Goal: Task Accomplishment & Management: Use online tool/utility

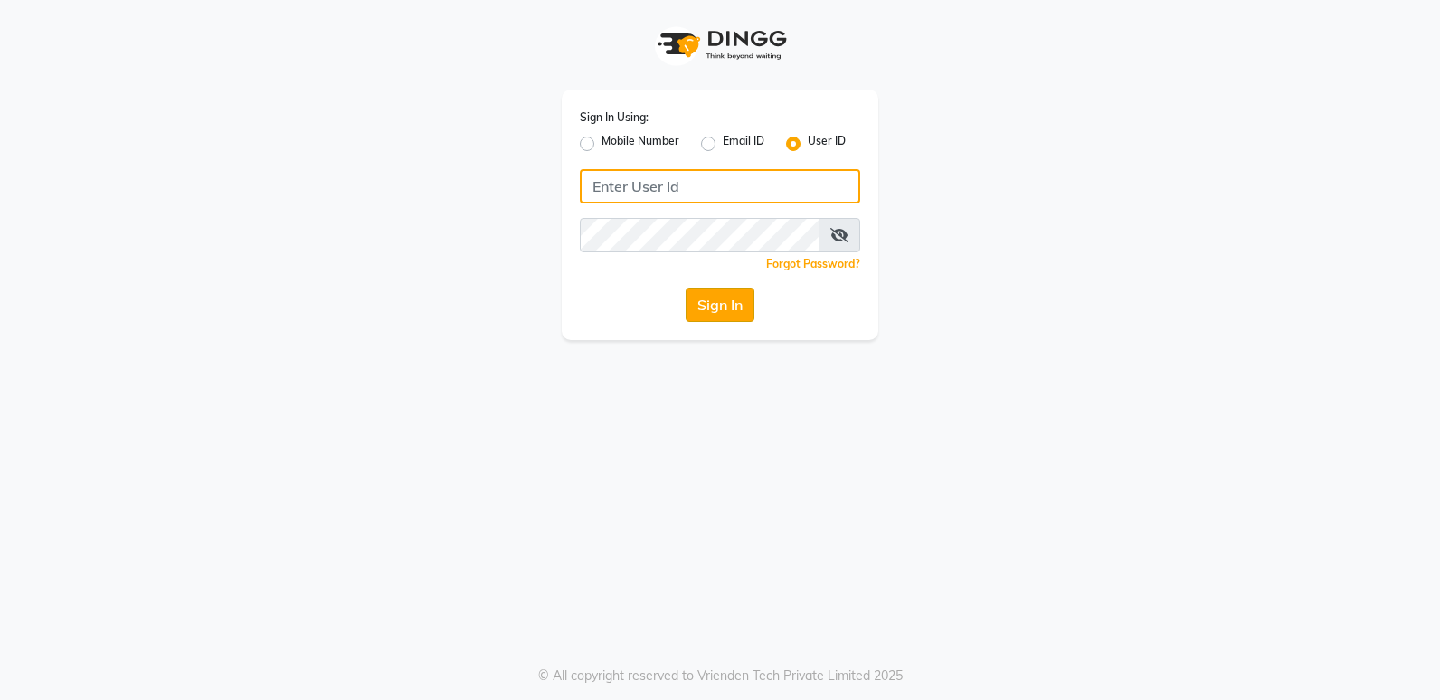
type input "mynailstudio"
click at [711, 309] on button "Sign In" at bounding box center [720, 305] width 69 height 34
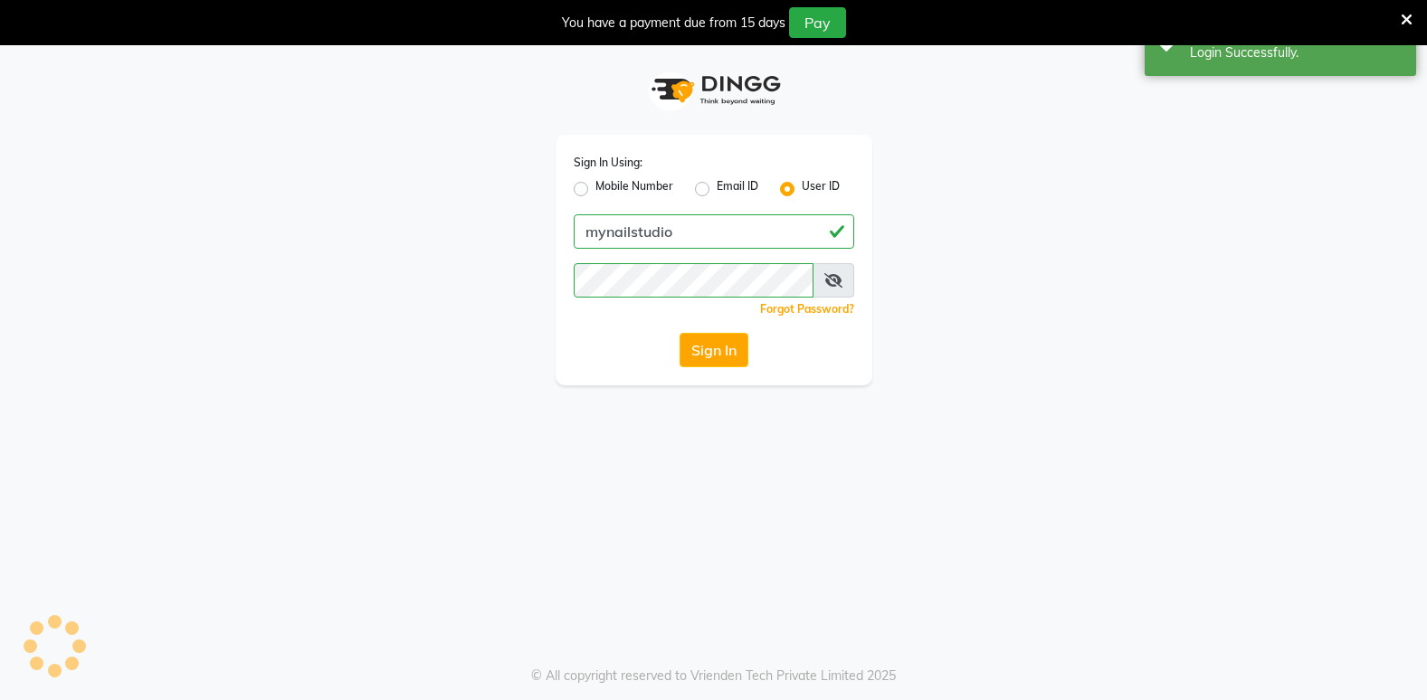
select select "6915"
select select "service"
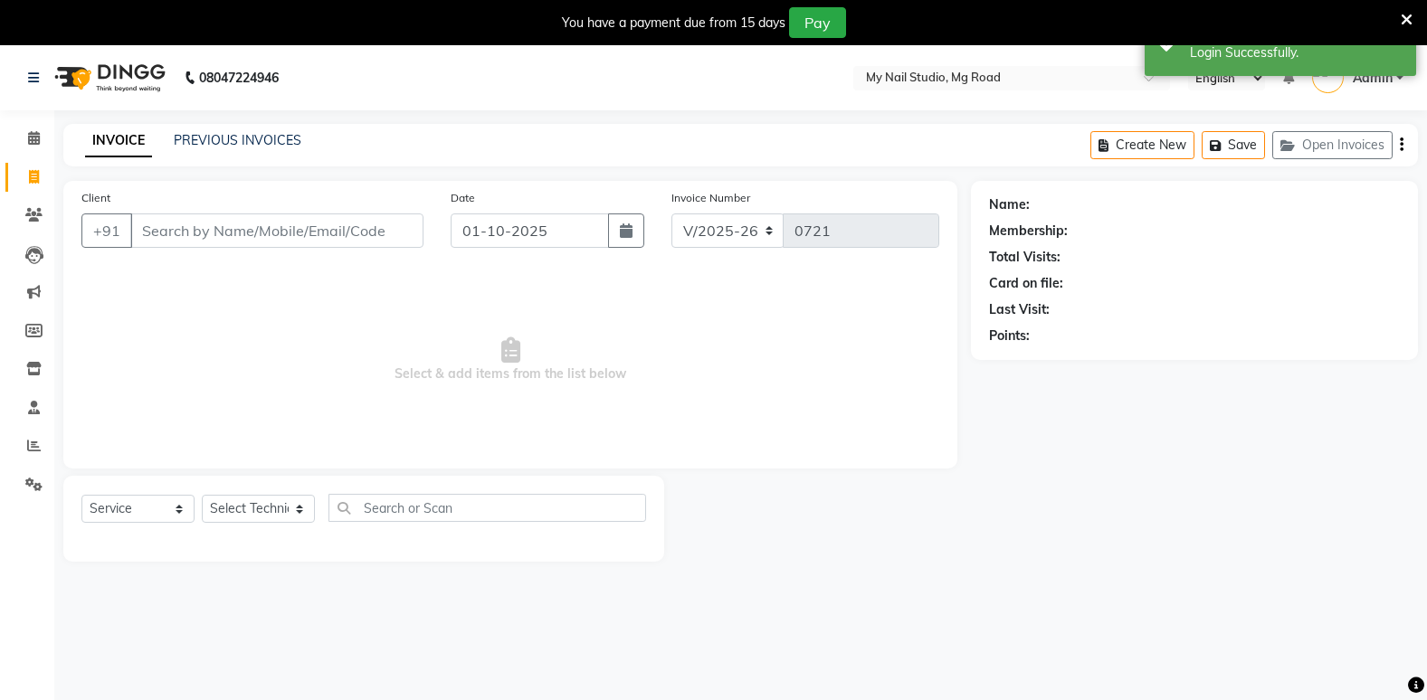
click at [153, 233] on input "Client" at bounding box center [276, 231] width 293 height 34
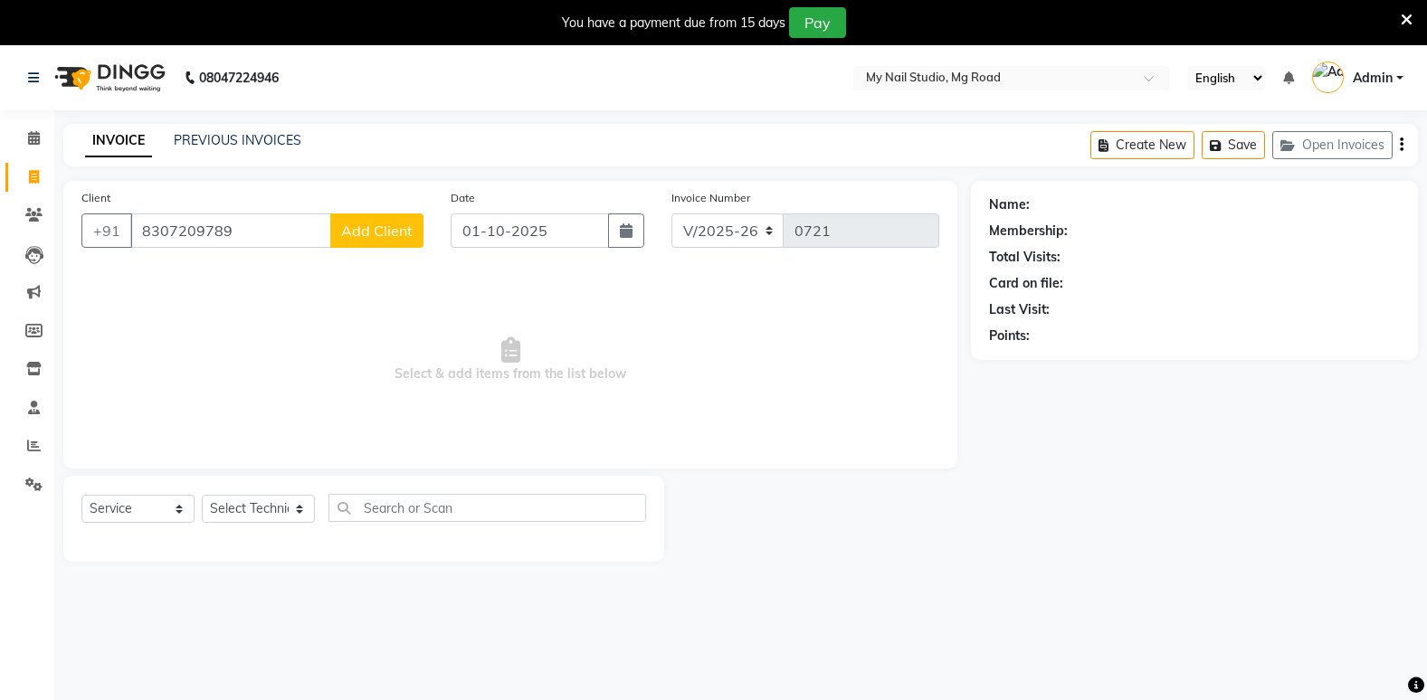
type input "8307209789"
click at [379, 234] on span "Add Client" at bounding box center [376, 231] width 71 height 18
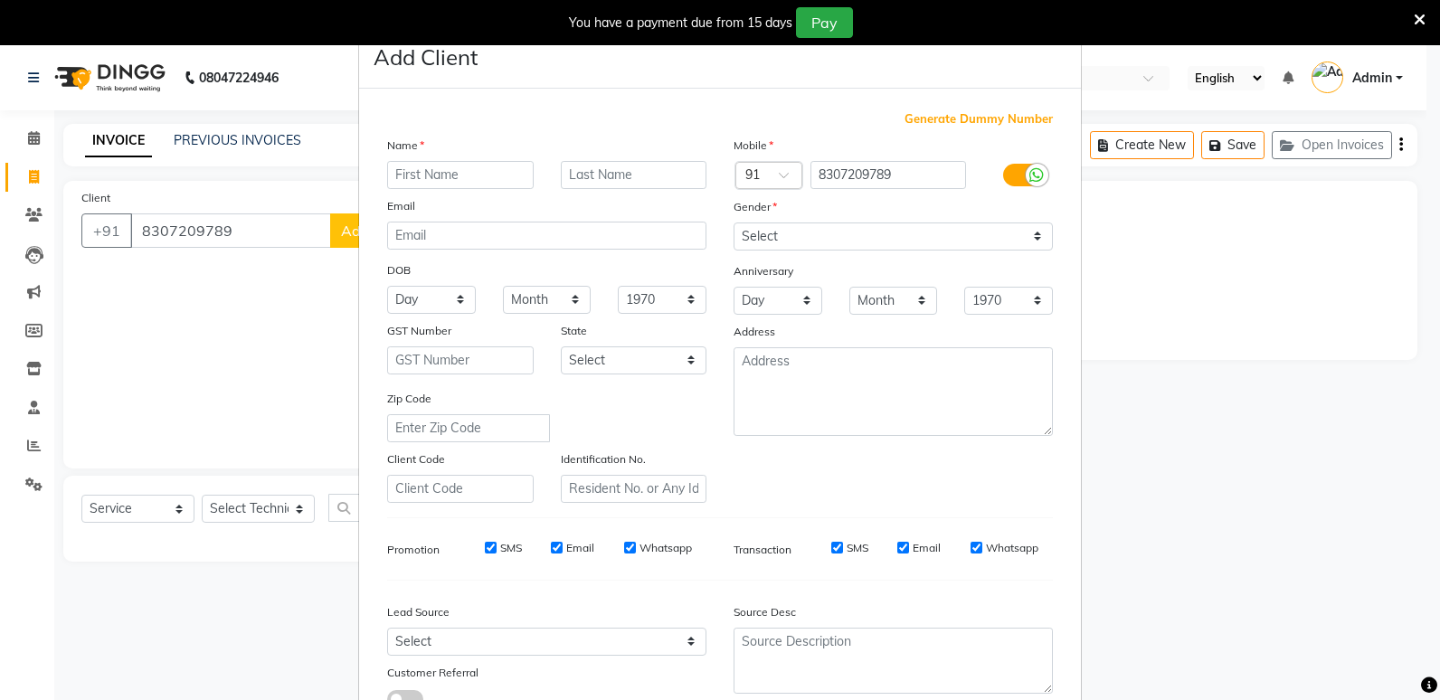
click at [420, 174] on input "text" at bounding box center [460, 175] width 147 height 28
type input "k"
type input "Khusli"
click at [765, 208] on label "Gender" at bounding box center [755, 207] width 43 height 16
click at [770, 240] on select "Select [DEMOGRAPHIC_DATA] [DEMOGRAPHIC_DATA] Other Prefer Not To Say" at bounding box center [893, 237] width 319 height 28
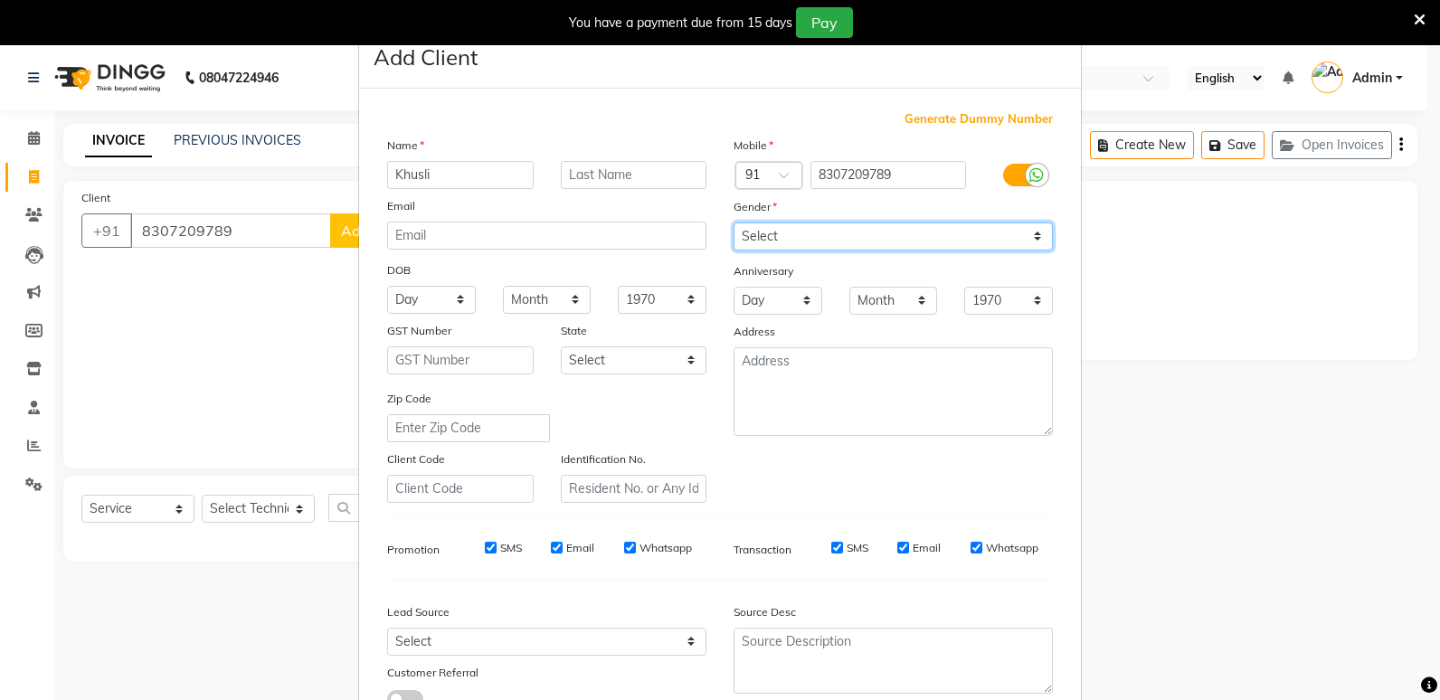
select select "[DEMOGRAPHIC_DATA]"
click at [734, 223] on select "Select [DEMOGRAPHIC_DATA] [DEMOGRAPHIC_DATA] Other Prefer Not To Say" at bounding box center [893, 237] width 319 height 28
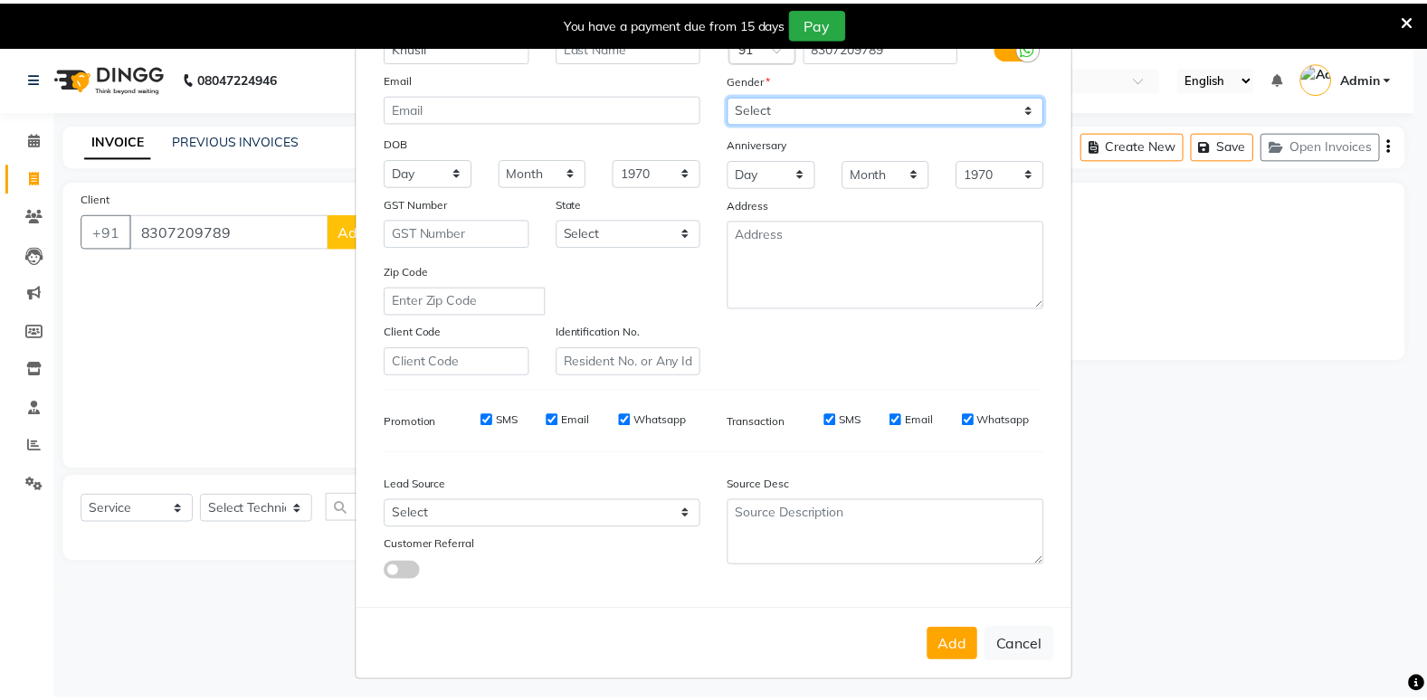
scroll to position [135, 0]
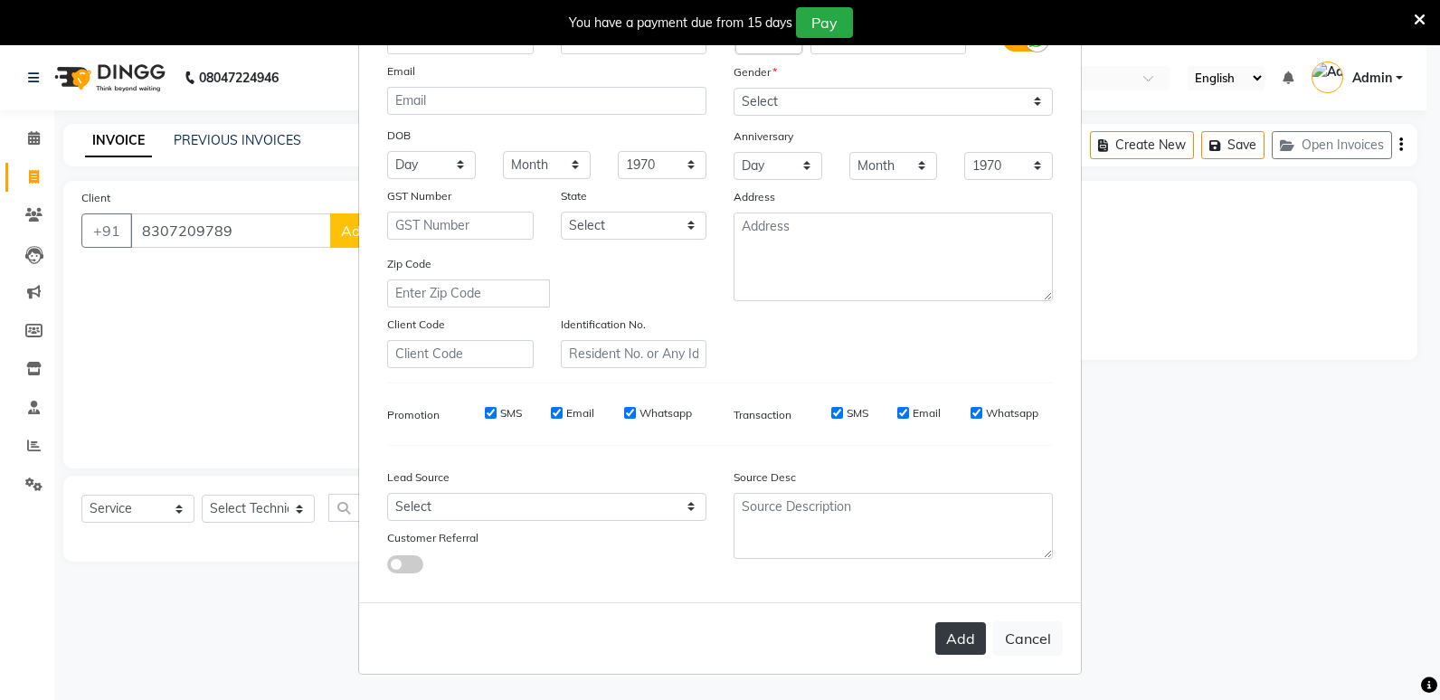
click at [955, 635] on button "Add" at bounding box center [961, 638] width 51 height 33
select select
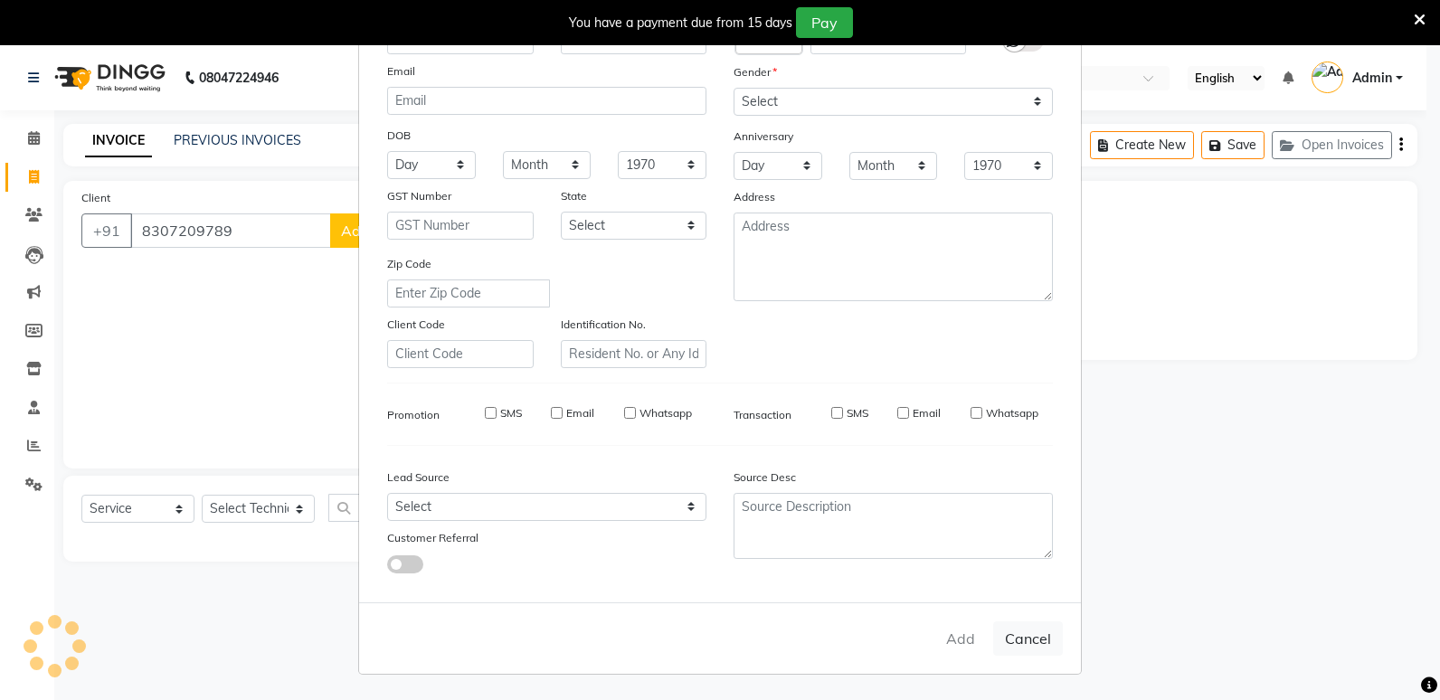
select select
checkbox input "false"
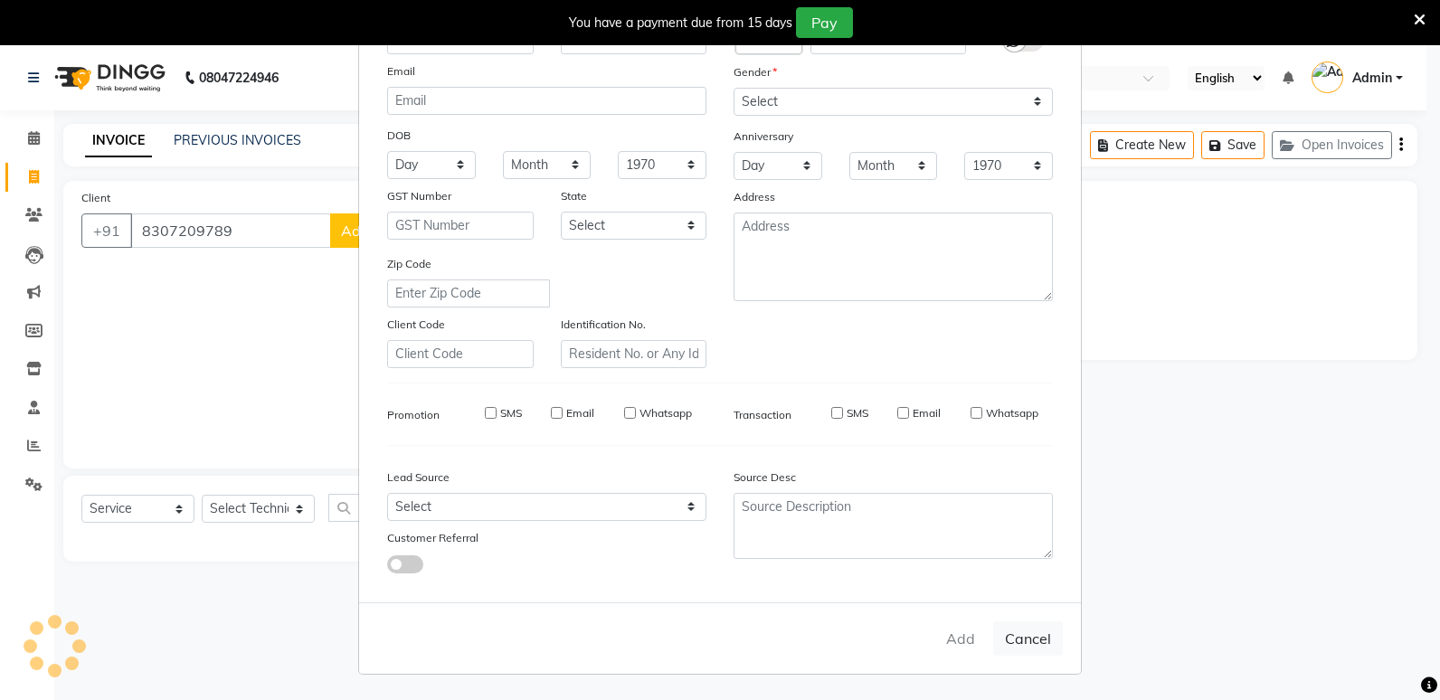
checkbox input "false"
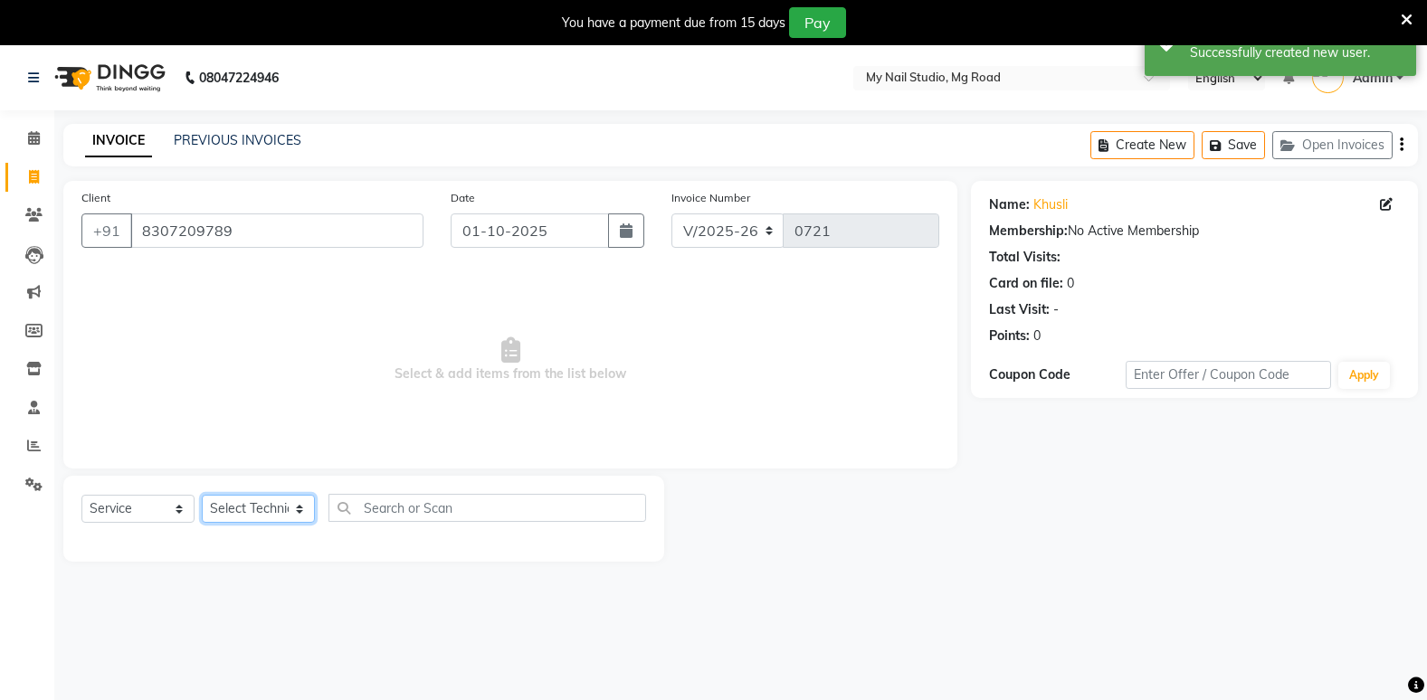
click at [215, 517] on select "Select Technician [PERSON_NAME] [PERSON_NAME] MANAGER [PERSON_NAME]" at bounding box center [258, 509] width 113 height 28
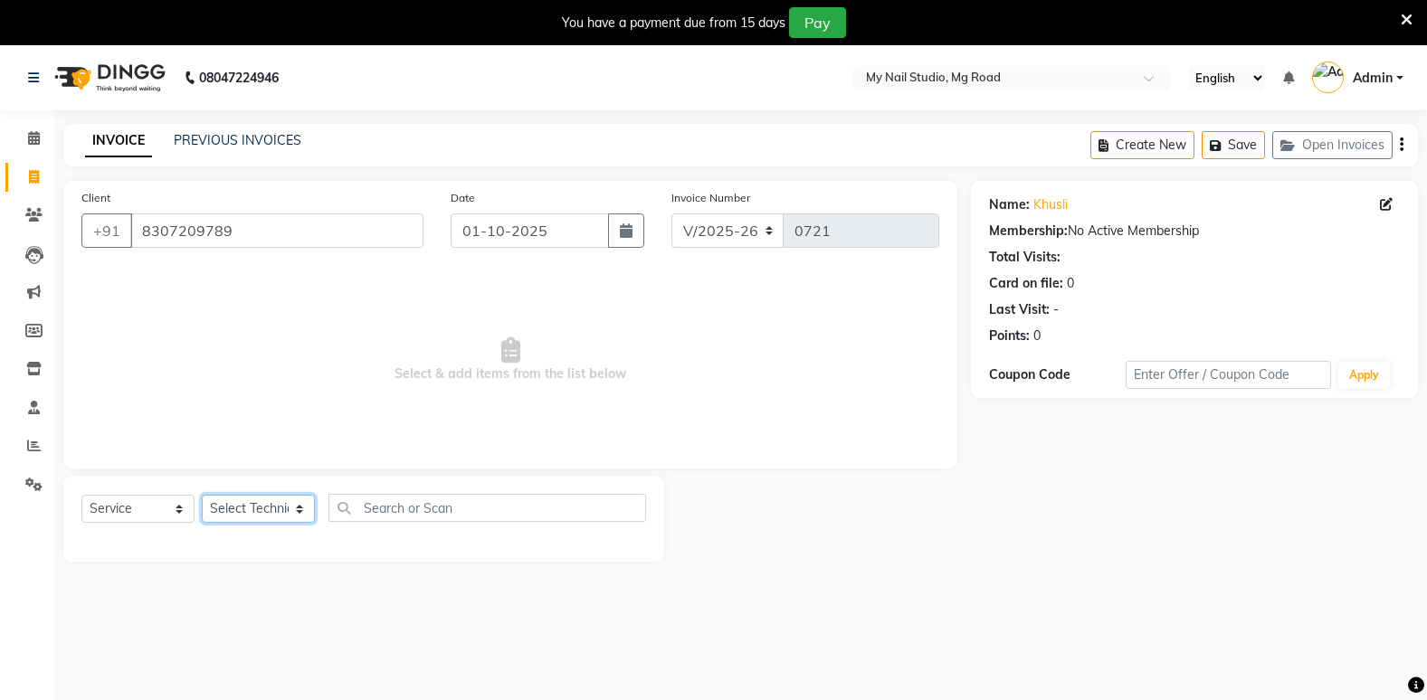
select select "69748"
click at [202, 495] on select "Select Technician [PERSON_NAME] [PERSON_NAME] MANAGER [PERSON_NAME]" at bounding box center [258, 509] width 113 height 28
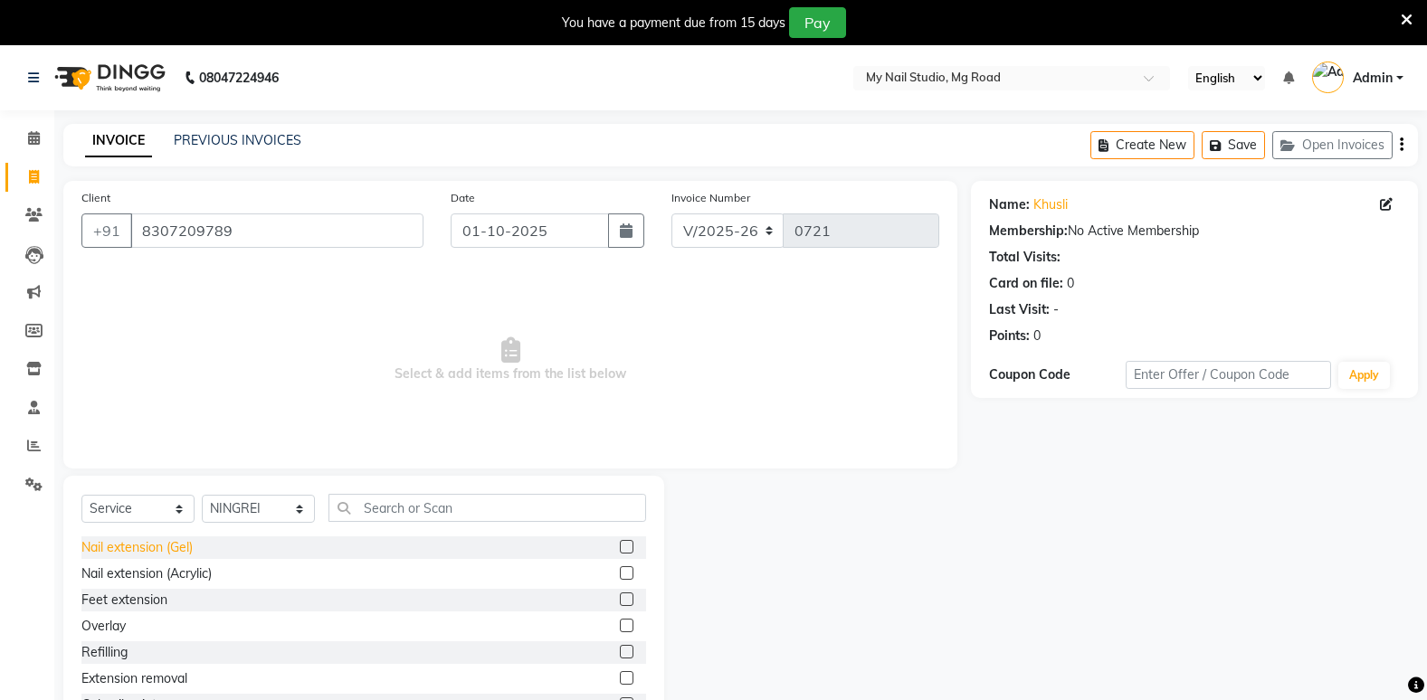
click at [148, 553] on div "Nail extension (Gel)" at bounding box center [136, 547] width 111 height 19
checkbox input "false"
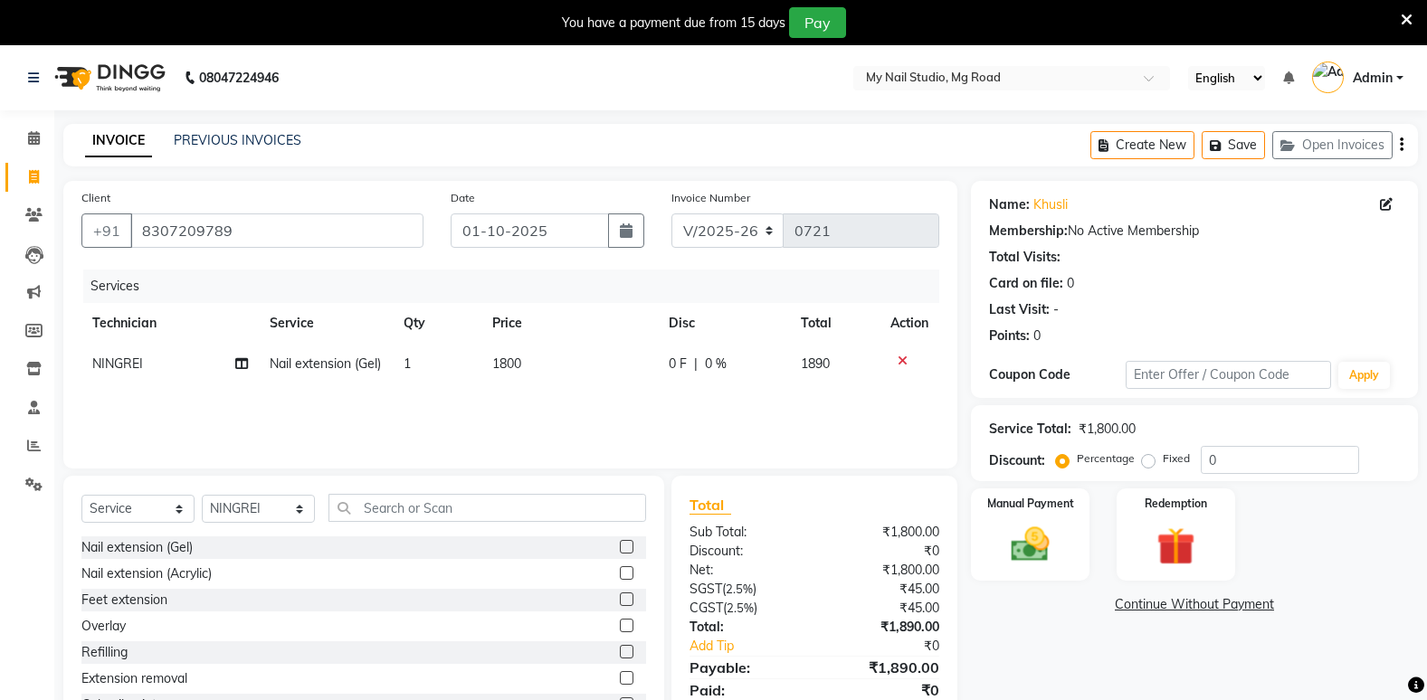
click at [902, 357] on icon at bounding box center [903, 361] width 10 height 13
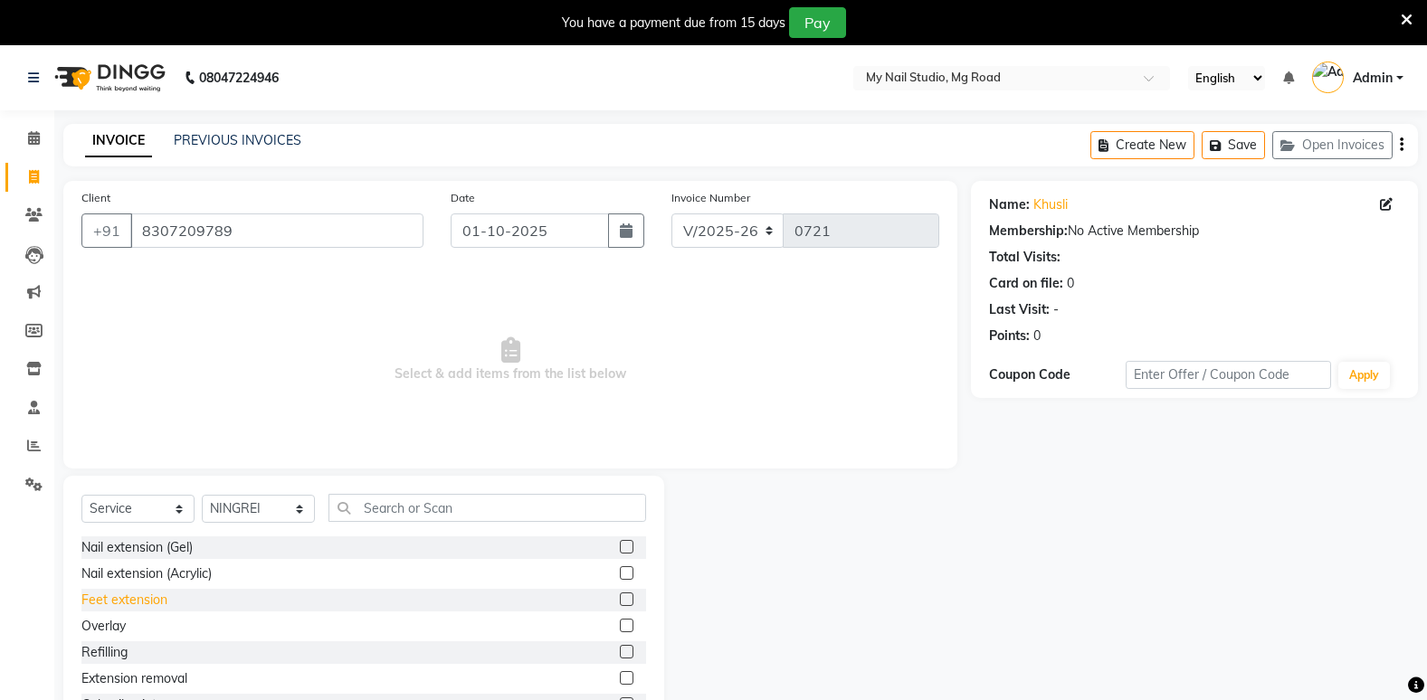
click at [162, 598] on div "Feet extension" at bounding box center [124, 600] width 86 height 19
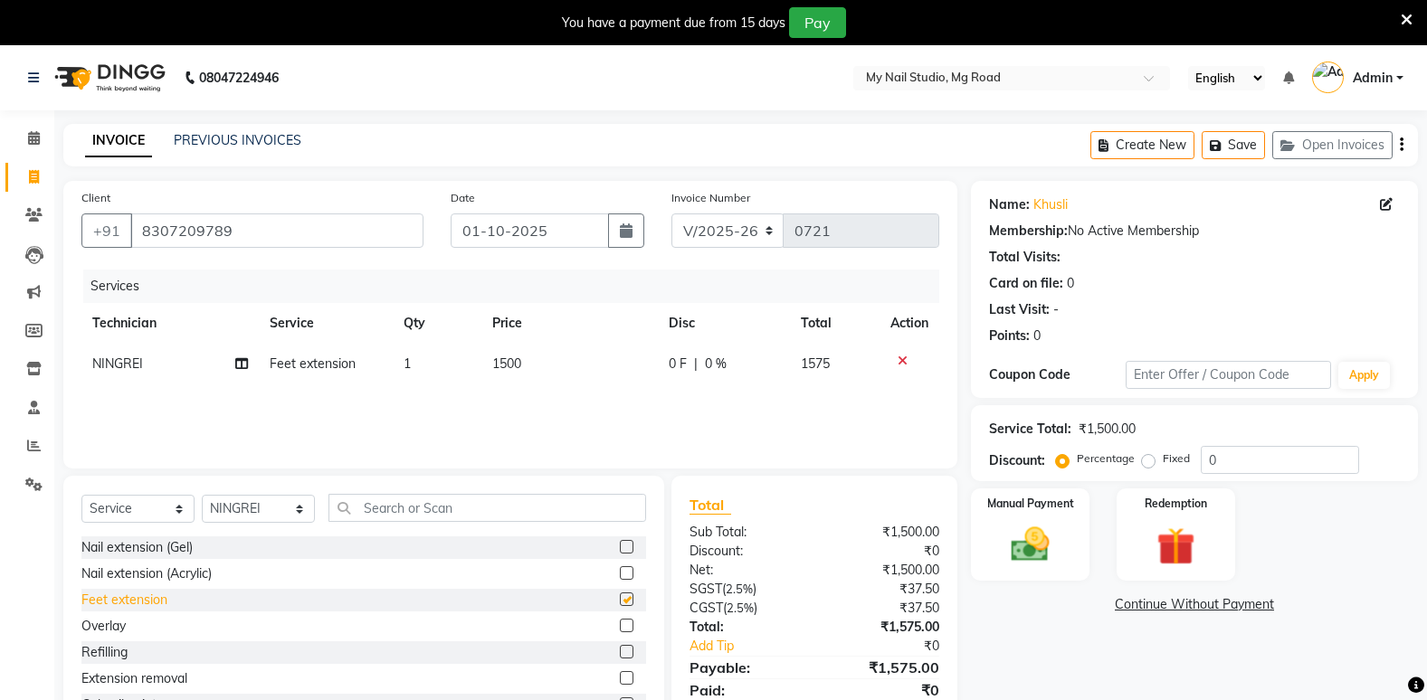
checkbox input "false"
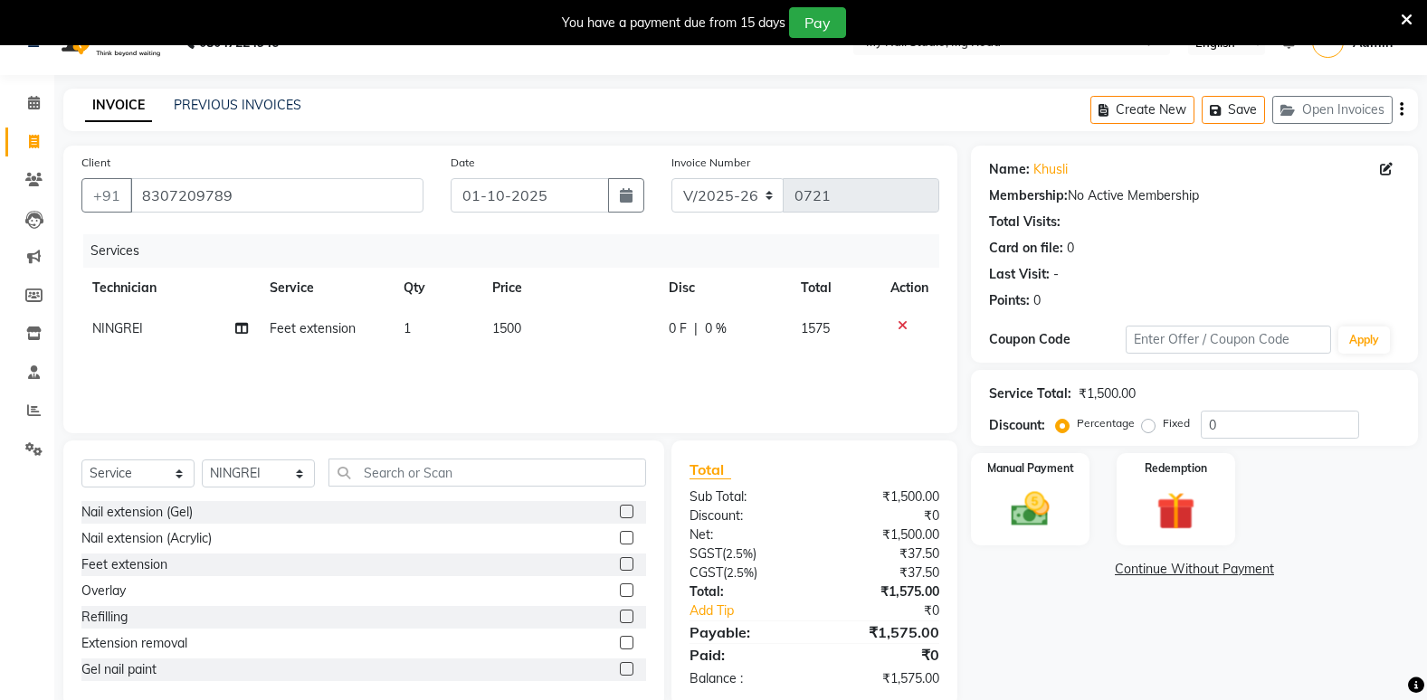
scroll to position [70, 0]
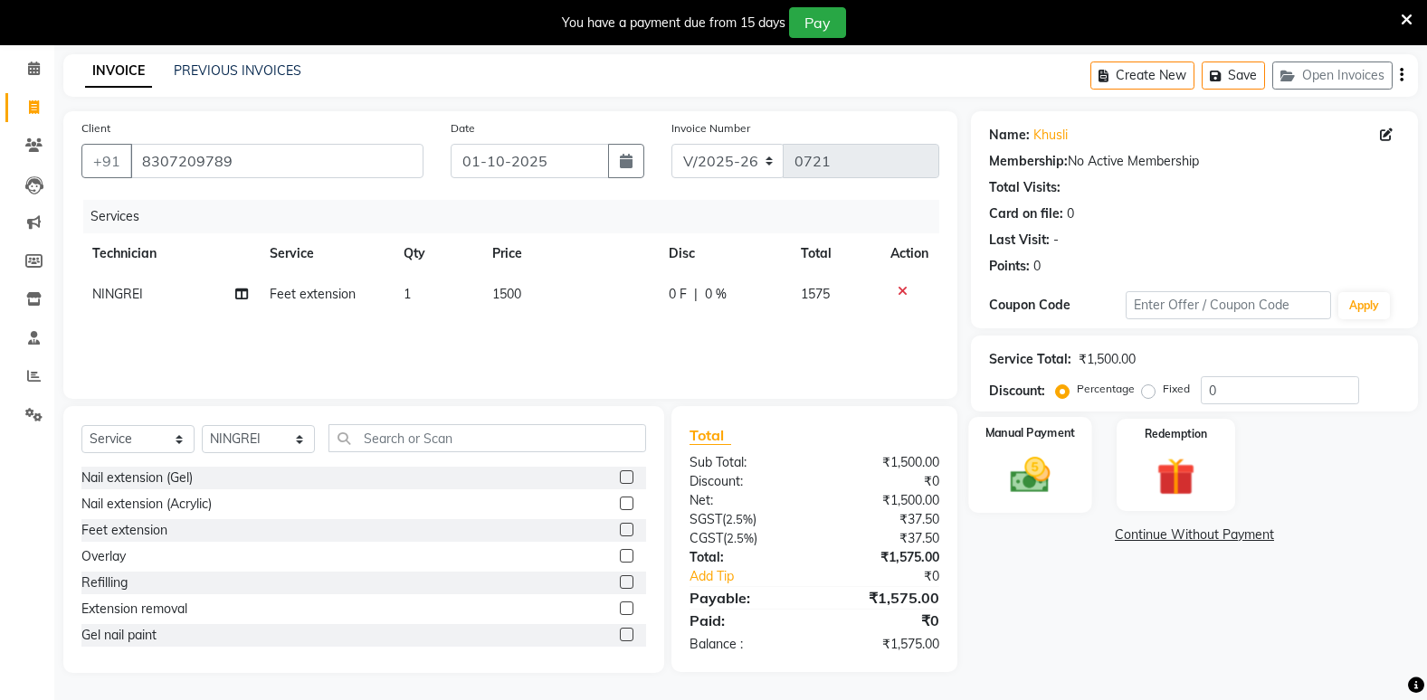
click at [1041, 447] on div "Manual Payment" at bounding box center [1029, 465] width 123 height 96
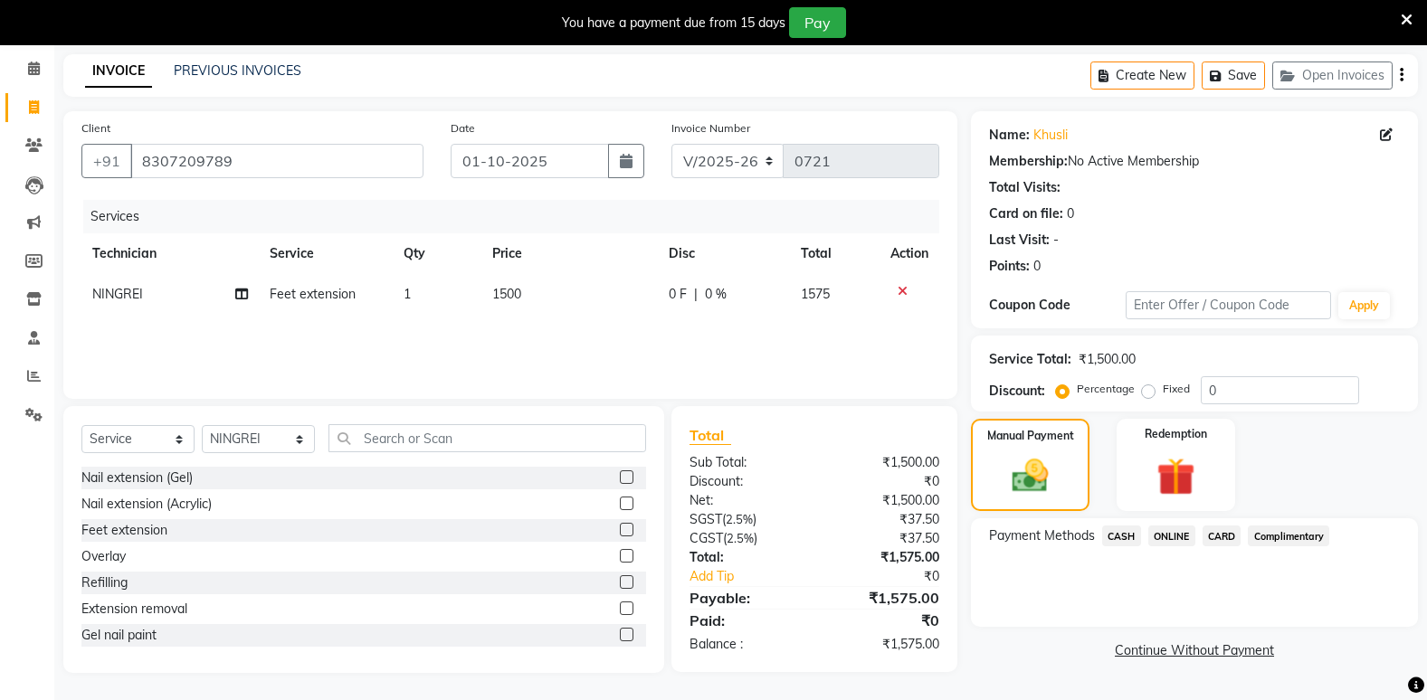
click at [1127, 537] on span "CASH" at bounding box center [1121, 536] width 39 height 21
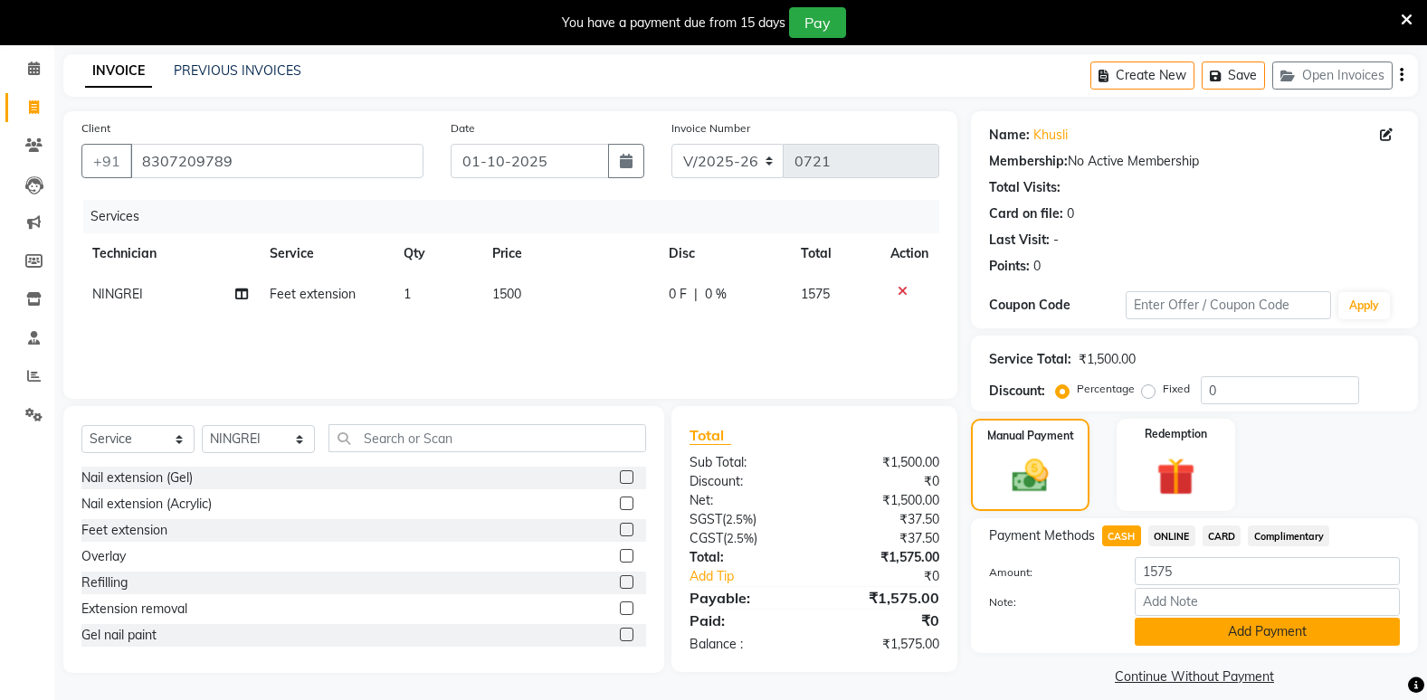
click at [1233, 628] on button "Add Payment" at bounding box center [1267, 632] width 265 height 28
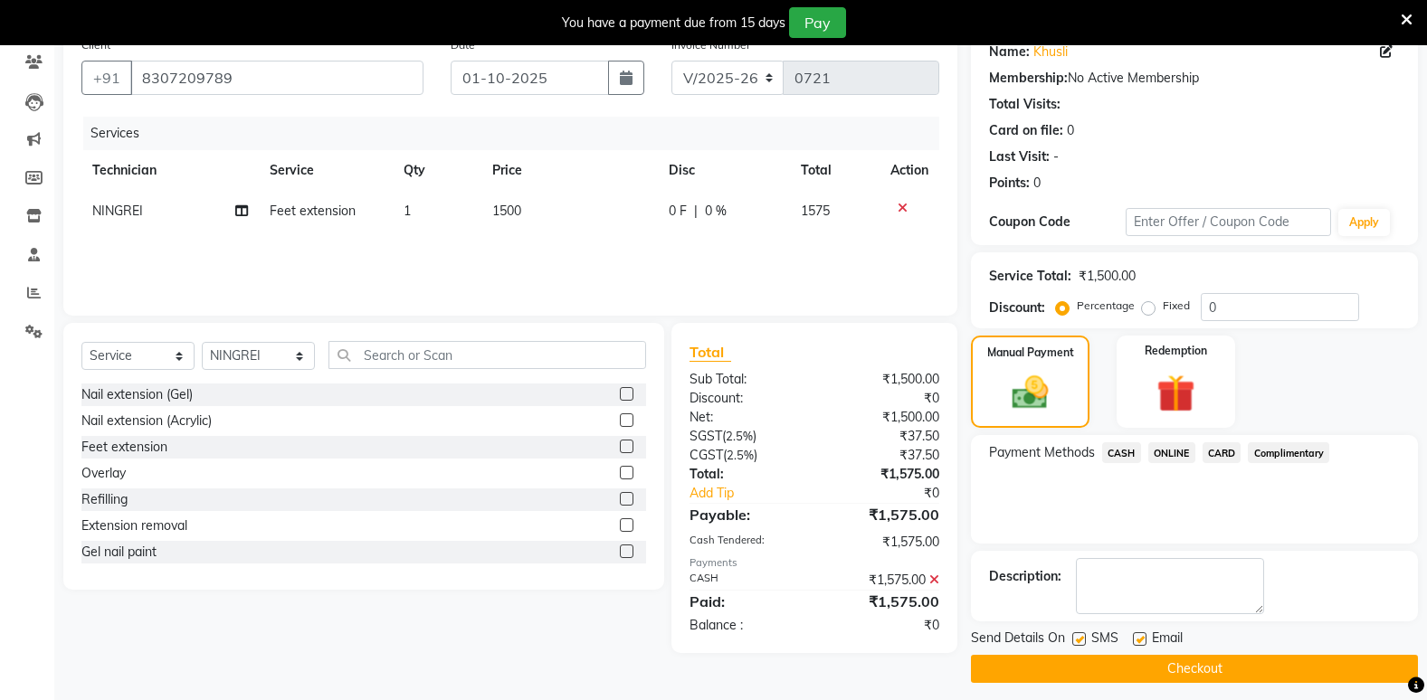
scroll to position [163, 0]
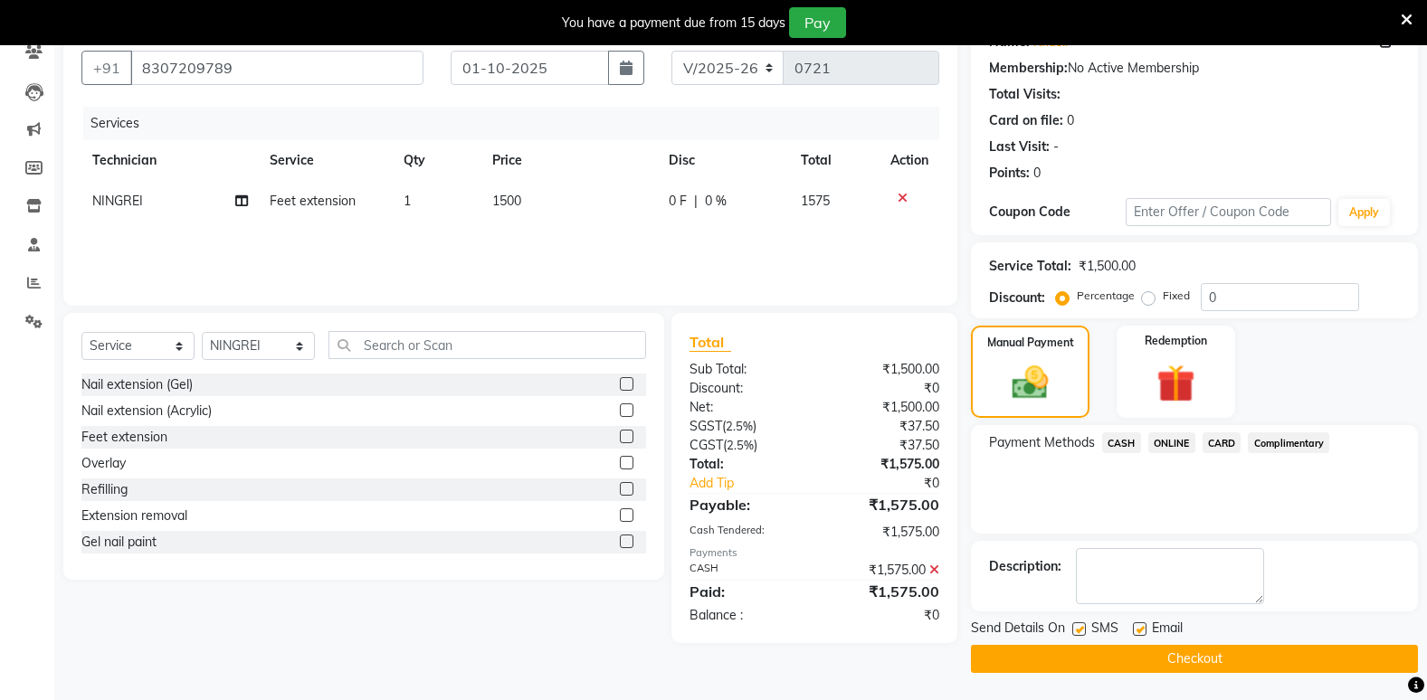
click at [1169, 656] on button "Checkout" at bounding box center [1194, 659] width 447 height 28
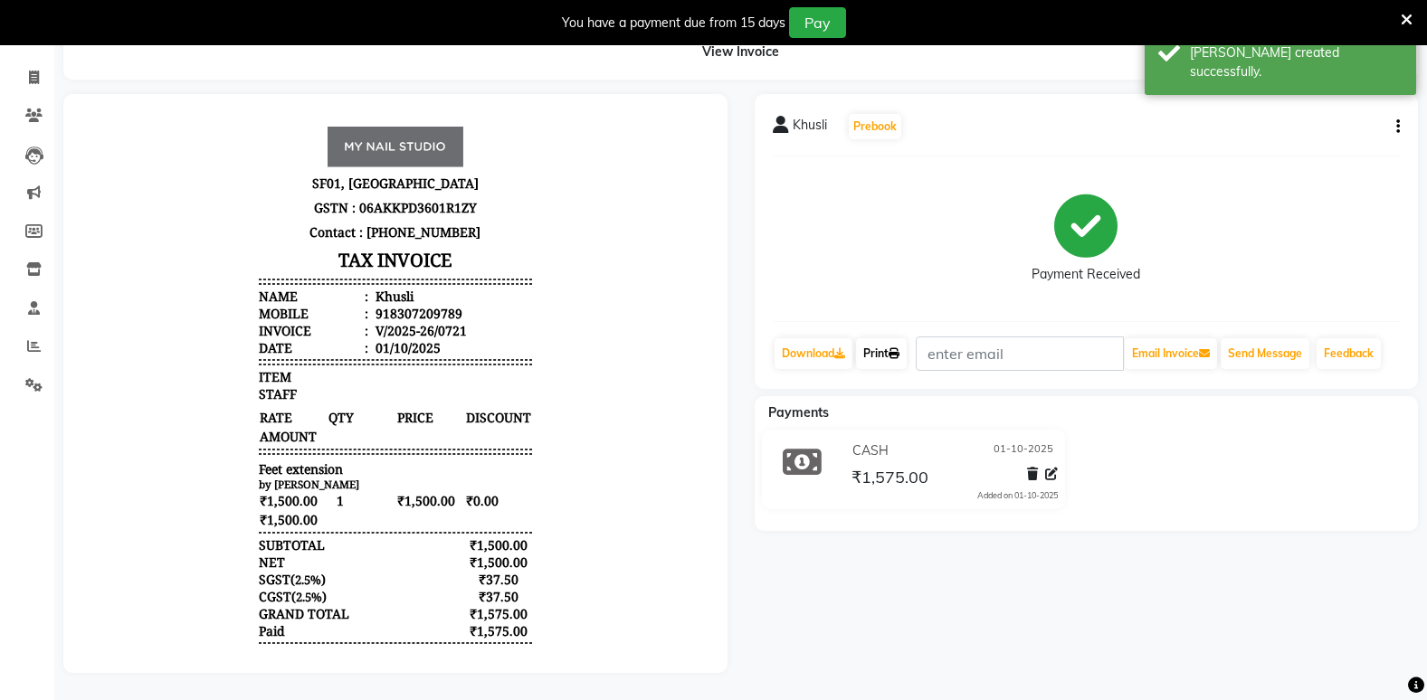
click at [885, 347] on link "Print" at bounding box center [881, 353] width 51 height 31
